Goal: Complete application form

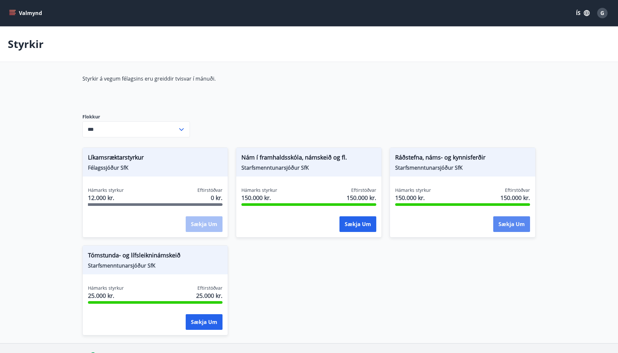
click at [505, 227] on button "Sækja um" at bounding box center [512, 224] width 37 height 16
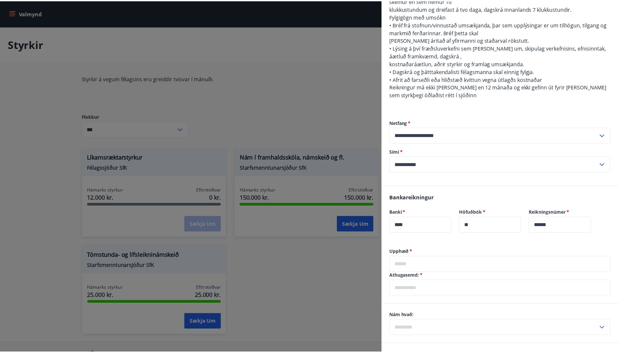
scroll to position [326, 0]
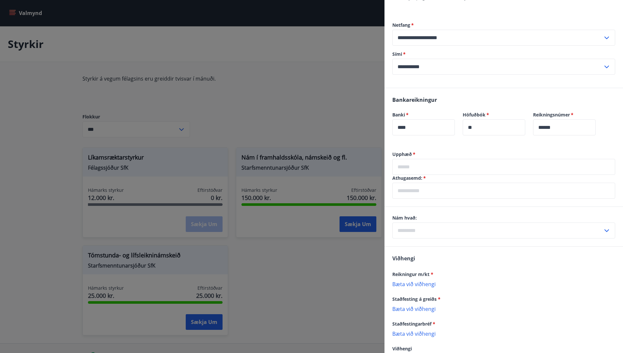
click at [417, 280] on p "Bæta við viðhengi" at bounding box center [503, 283] width 223 height 7
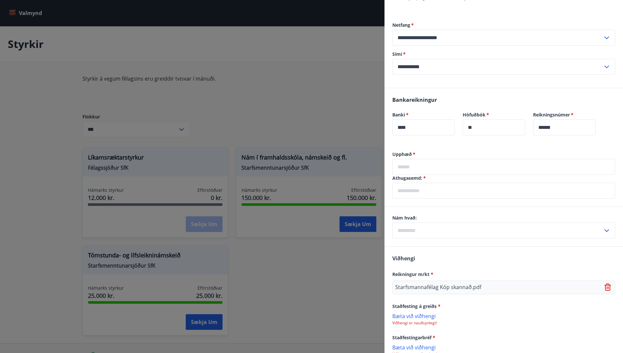
click at [75, 37] on div at bounding box center [311, 176] width 623 height 353
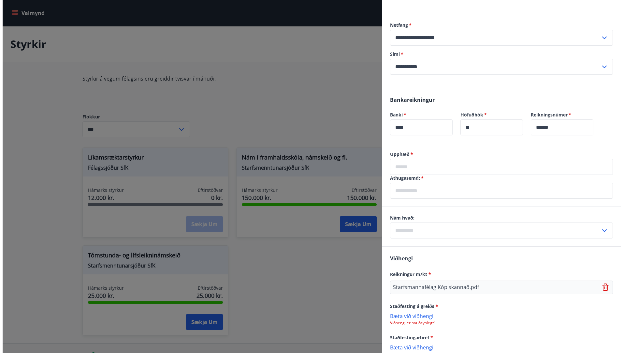
scroll to position [0, 0]
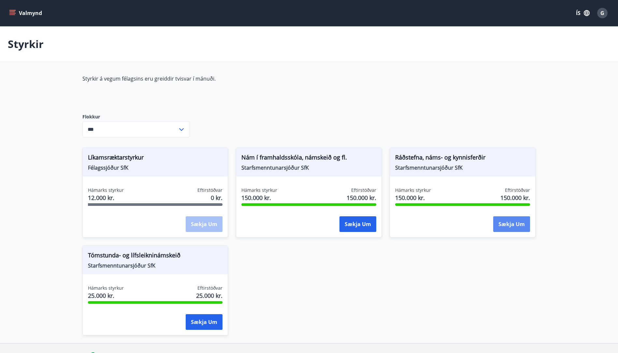
click at [519, 225] on button "Sækja um" at bounding box center [512, 224] width 37 height 16
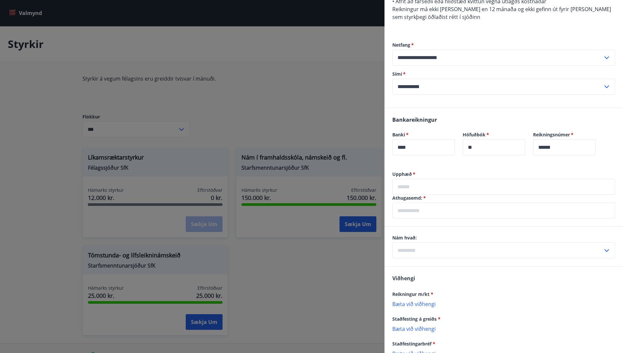
scroll to position [359, 0]
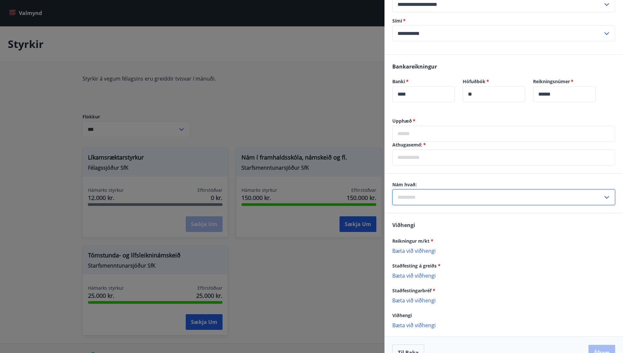
click at [551, 189] on input "text" at bounding box center [497, 197] width 211 height 16
click at [410, 217] on li "Erlendis" at bounding box center [504, 223] width 222 height 12
type input "********"
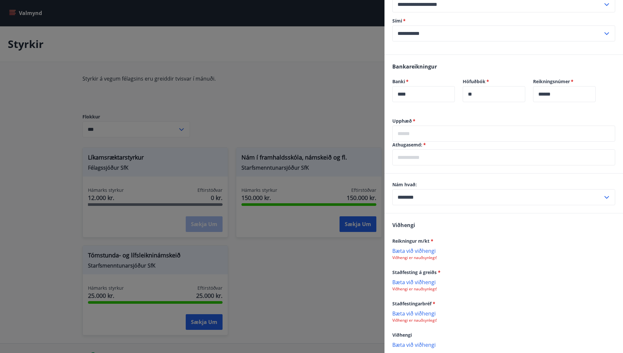
click at [429, 126] on input "text" at bounding box center [503, 134] width 223 height 16
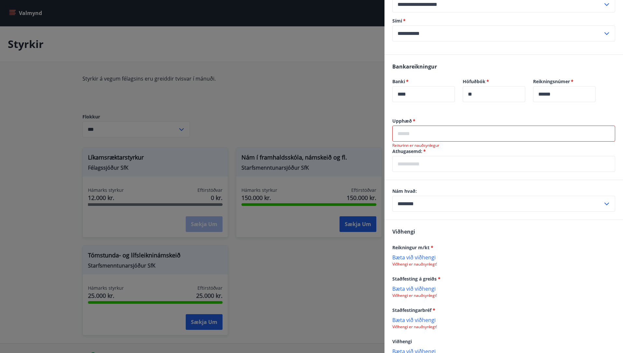
click at [417, 126] on input "text" at bounding box center [503, 134] width 223 height 16
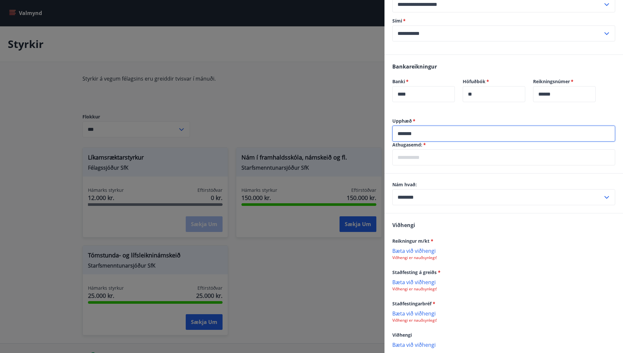
type input "*******"
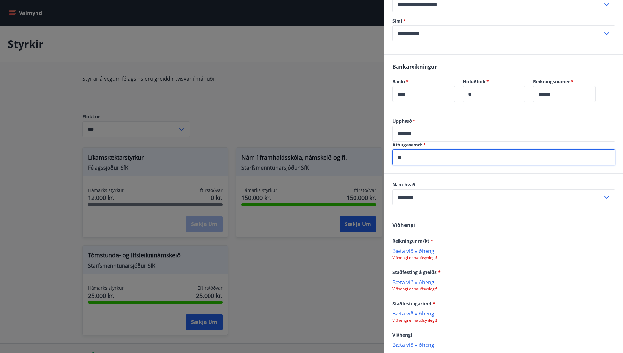
type input "*"
type input "**********"
click at [418, 247] on p "Bæta við viðhengi" at bounding box center [503, 250] width 223 height 7
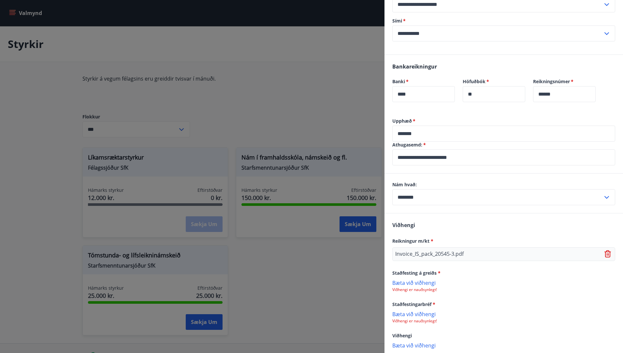
click at [415, 279] on p "Bæta við viðhengi" at bounding box center [503, 282] width 223 height 7
click at [406, 311] on p "Bæta við viðhengi" at bounding box center [503, 314] width 223 height 7
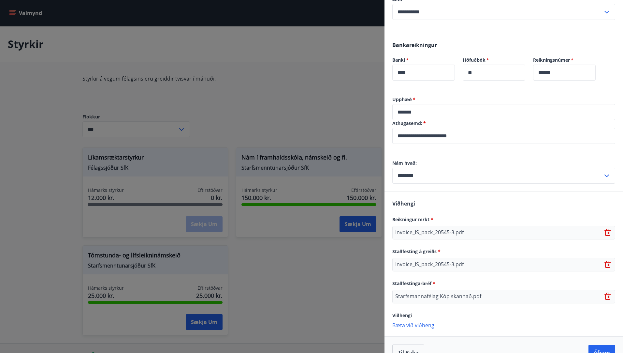
click at [400, 321] on p "Bæta við viðhengi" at bounding box center [503, 324] width 223 height 7
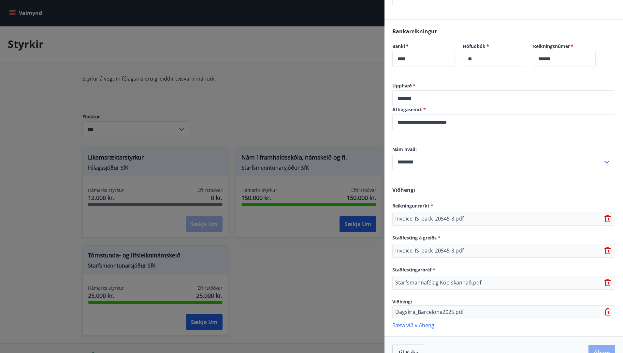
click at [596, 345] on button "Áfram" at bounding box center [602, 353] width 27 height 16
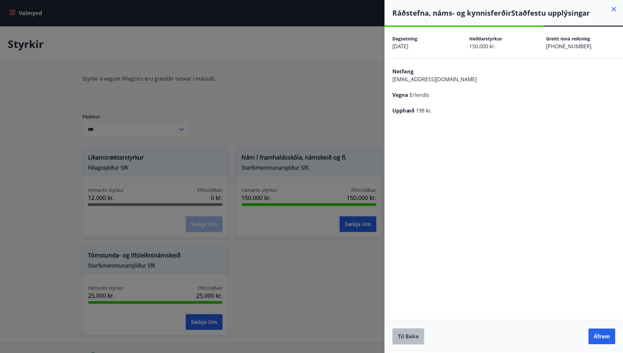
click at [399, 333] on button "Til baka" at bounding box center [408, 336] width 32 height 16
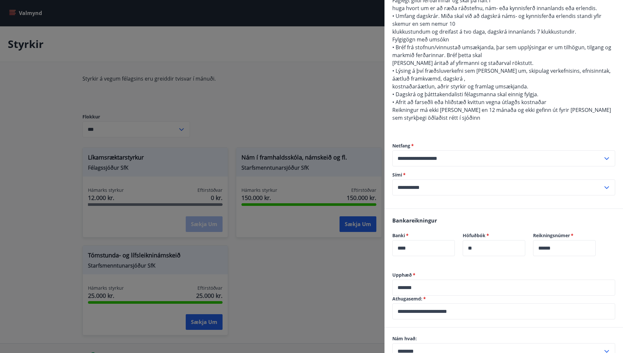
scroll to position [293, 0]
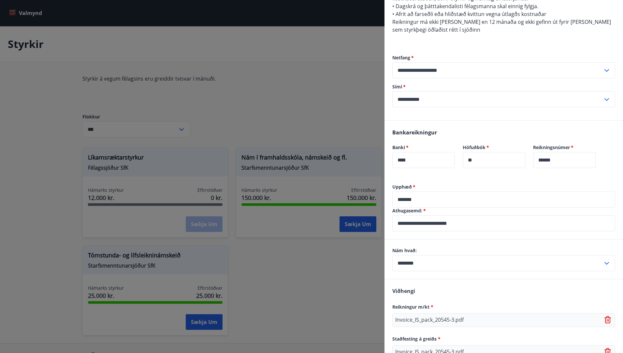
click at [407, 191] on input "*******" at bounding box center [503, 199] width 223 height 16
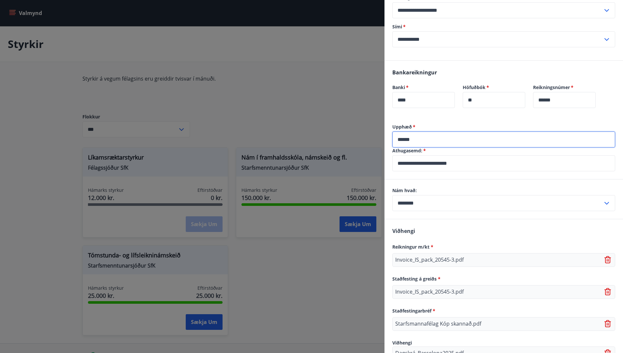
scroll to position [394, 0]
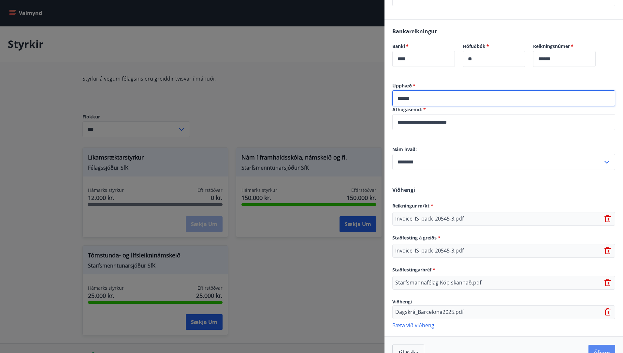
type input "******"
click at [596, 345] on button "Áfram" at bounding box center [602, 353] width 27 height 16
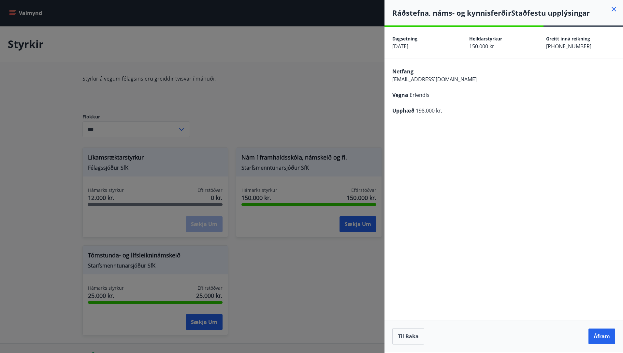
scroll to position [0, 0]
click at [602, 337] on button "Áfram" at bounding box center [602, 336] width 27 height 16
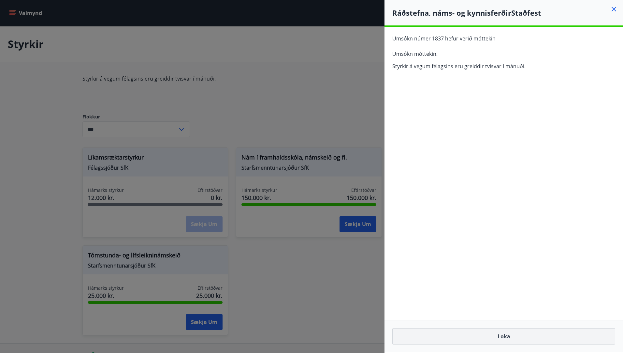
click at [505, 334] on button "Loka" at bounding box center [503, 336] width 223 height 16
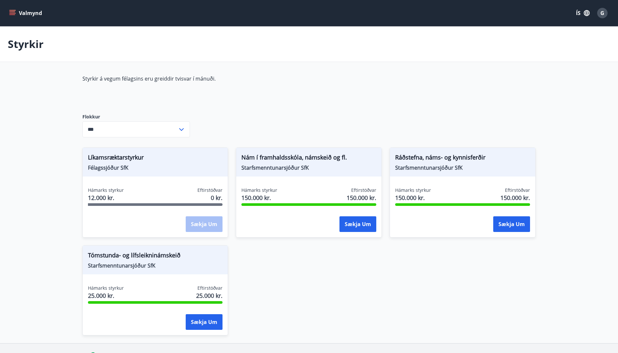
click at [604, 10] on span "G" at bounding box center [603, 12] width 4 height 7
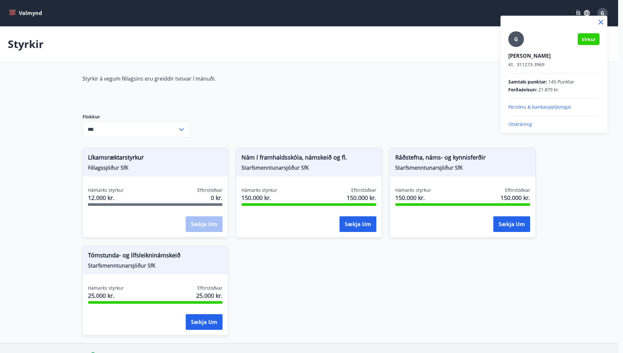
click at [520, 125] on p "Útskráning" at bounding box center [554, 124] width 91 height 7
